Goal: Find specific page/section: Find specific page/section

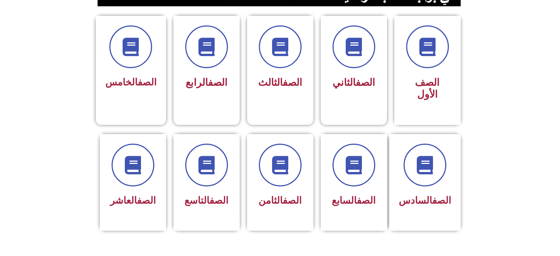
scroll to position [192, 0]
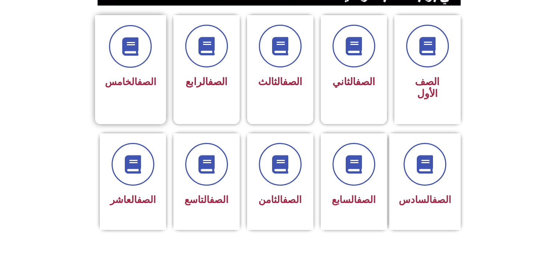
click at [137, 81] on link "الصف" at bounding box center [146, 81] width 19 height 11
click at [127, 77] on span "الصف الخامس" at bounding box center [130, 81] width 51 height 11
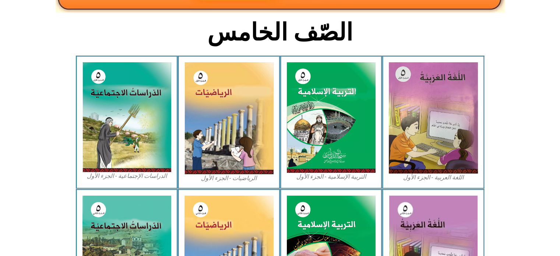
scroll to position [177, 0]
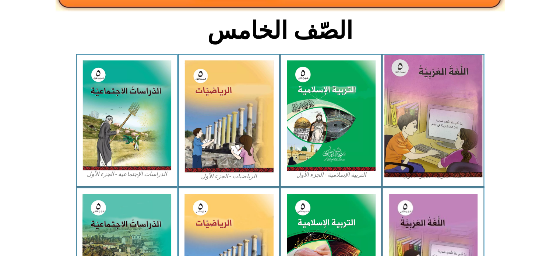
click at [419, 127] on img at bounding box center [434, 116] width 98 height 122
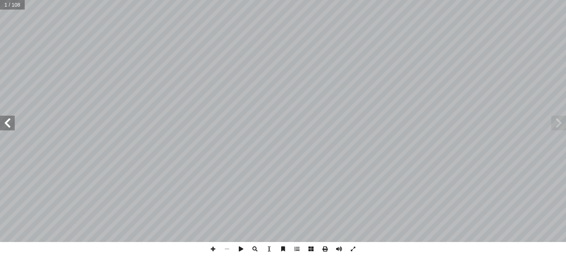
click at [1, 123] on span at bounding box center [7, 123] width 15 height 15
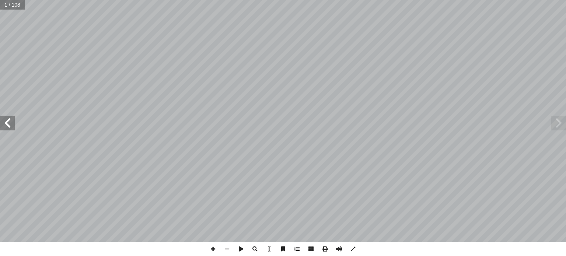
click at [1, 123] on span at bounding box center [7, 123] width 15 height 15
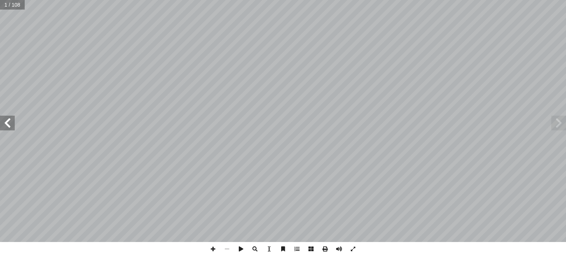
click at [1, 123] on span at bounding box center [7, 123] width 15 height 15
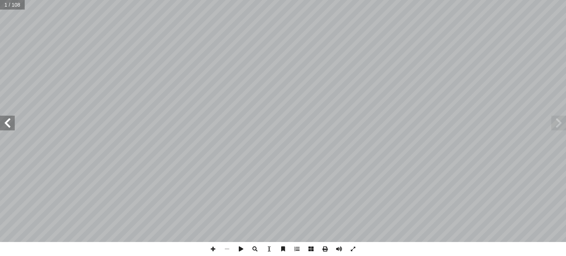
click at [1, 123] on span at bounding box center [7, 123] width 15 height 15
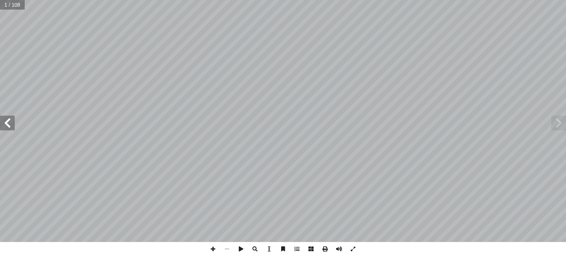
click at [1, 123] on span at bounding box center [7, 123] width 15 height 15
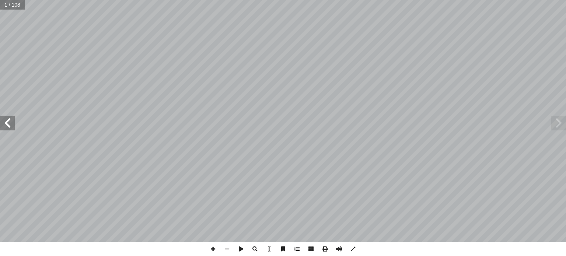
click at [1, 123] on span at bounding box center [7, 123] width 15 height 15
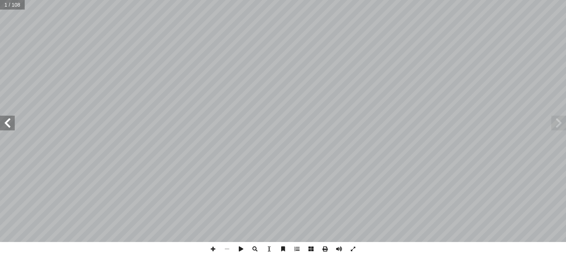
click at [1, 123] on span at bounding box center [7, 123] width 15 height 15
click at [7, 122] on span at bounding box center [7, 123] width 15 height 15
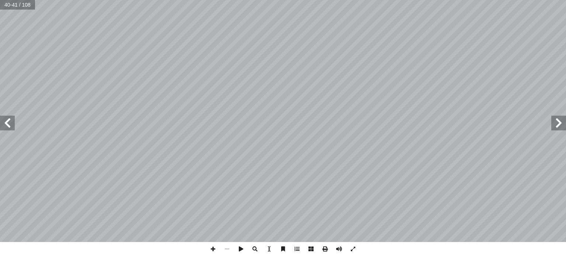
click at [7, 122] on span at bounding box center [7, 123] width 15 height 15
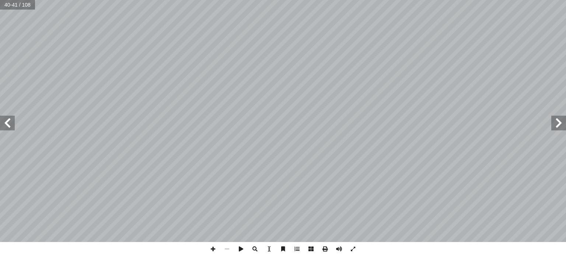
click at [7, 122] on span at bounding box center [7, 123] width 15 height 15
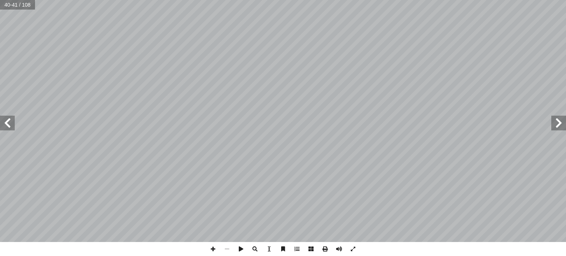
click at [7, 122] on span at bounding box center [7, 123] width 15 height 15
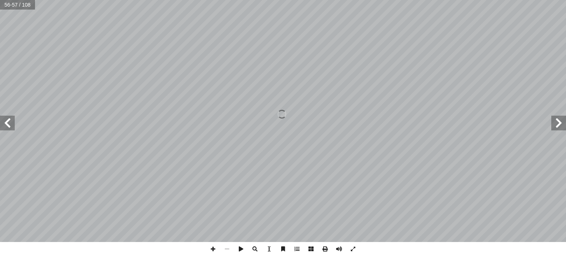
click at [7, 122] on span at bounding box center [7, 123] width 15 height 15
click at [557, 125] on span at bounding box center [558, 123] width 15 height 15
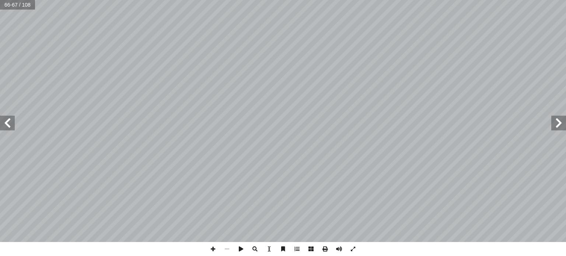
click at [557, 125] on span at bounding box center [558, 123] width 15 height 15
click at [557, 126] on span at bounding box center [558, 123] width 15 height 15
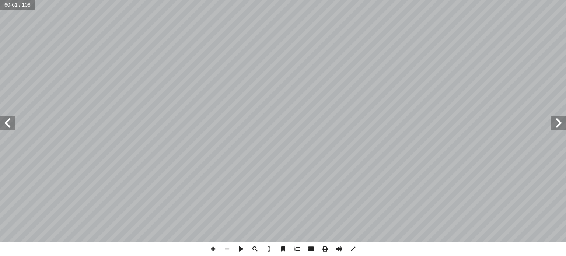
click at [557, 126] on span at bounding box center [558, 123] width 15 height 15
click at [213, 247] on span at bounding box center [213, 249] width 14 height 14
click at [215, 247] on span at bounding box center [213, 249] width 14 height 14
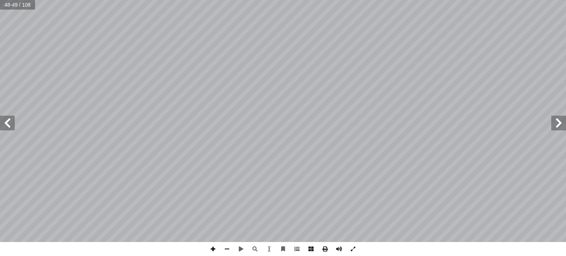
click at [215, 247] on span at bounding box center [213, 249] width 14 height 14
click at [230, 252] on span at bounding box center [227, 249] width 14 height 14
click at [230, 248] on span at bounding box center [227, 249] width 14 height 14
click at [7, 129] on span at bounding box center [7, 123] width 15 height 15
click at [212, 245] on span at bounding box center [213, 249] width 14 height 14
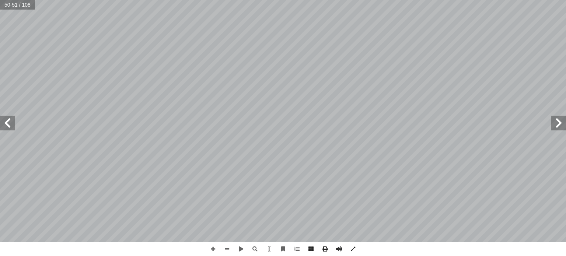
click at [231, 67] on html "الصفحة الرئيسية الصف الأول الصف الثاني الصف الثالث الصف الرابع الصف الخامس الصف…" at bounding box center [283, 33] width 566 height 67
